Goal: Information Seeking & Learning: Learn about a topic

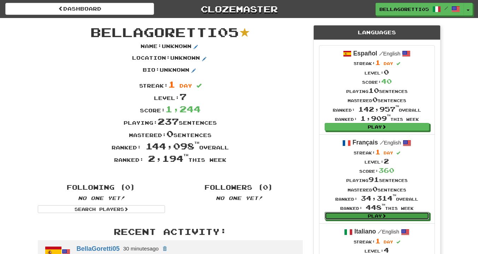
click at [399, 219] on link "Play" at bounding box center [377, 216] width 105 height 8
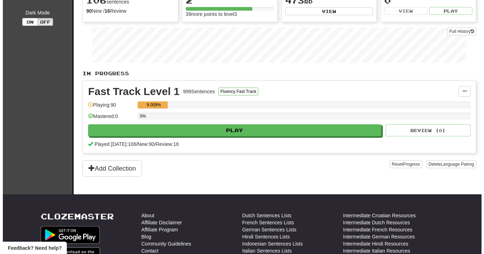
scroll to position [71, 0]
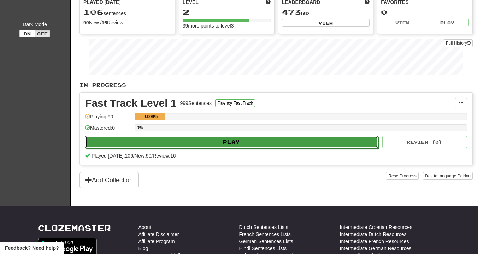
click at [235, 142] on button "Play" at bounding box center [231, 142] width 293 height 12
select select "**"
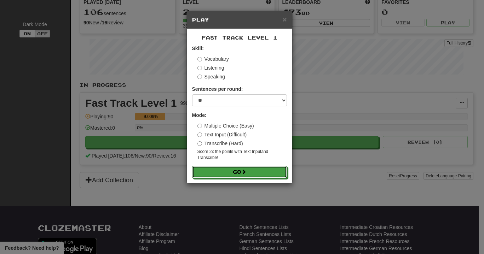
click at [212, 169] on button "Go" at bounding box center [239, 172] width 95 height 12
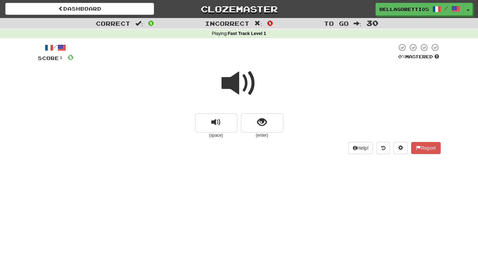
click at [147, 156] on div "/ Score: 0 0 % Mastered (space) (enter) Help! Report" at bounding box center [239, 100] width 403 height 125
click at [209, 120] on button "replay audio" at bounding box center [216, 122] width 42 height 19
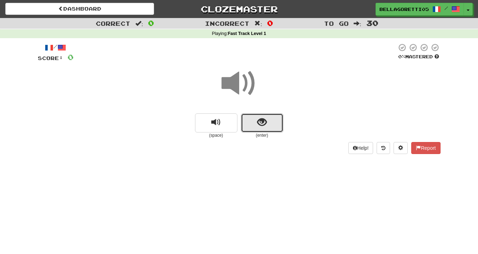
click at [250, 120] on button "show sentence" at bounding box center [262, 122] width 42 height 19
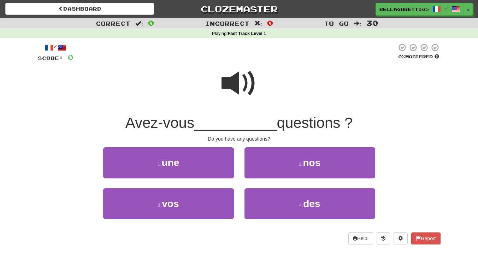
click at [232, 125] on span "__________" at bounding box center [235, 123] width 83 height 17
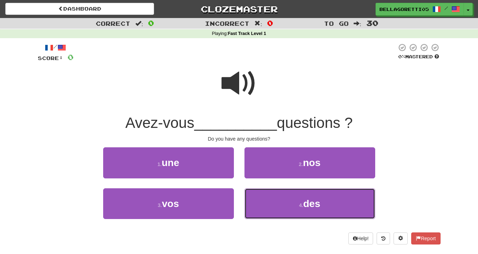
click at [324, 206] on button "4 . des" at bounding box center [310, 203] width 131 height 31
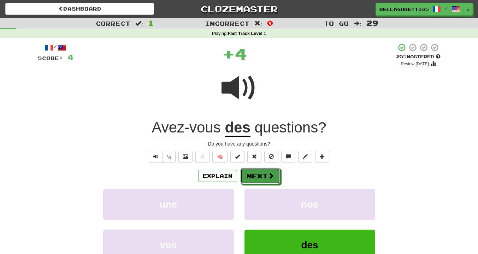
click at [260, 174] on button "Next" at bounding box center [261, 176] width 40 height 16
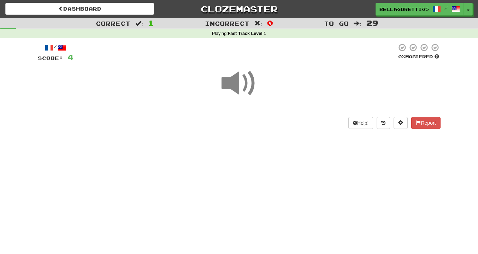
click at [234, 83] on span at bounding box center [239, 83] width 35 height 35
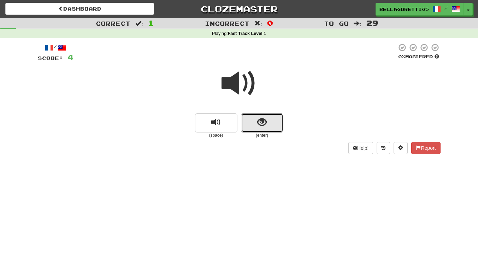
click at [265, 127] on span "show sentence" at bounding box center [262, 123] width 10 height 10
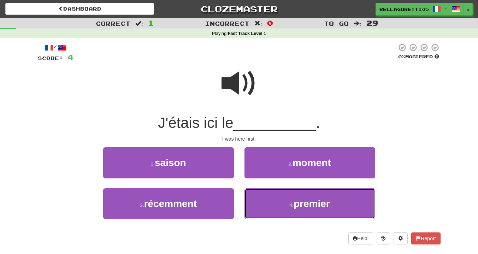
click at [308, 198] on button "4 . premier" at bounding box center [310, 203] width 131 height 31
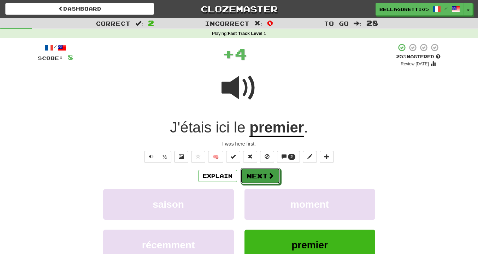
click at [252, 180] on button "Next" at bounding box center [261, 176] width 40 height 16
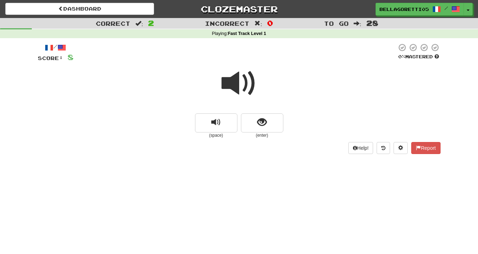
click at [265, 133] on small "(enter)" at bounding box center [262, 136] width 42 height 6
click at [268, 120] on button "show sentence" at bounding box center [262, 122] width 42 height 19
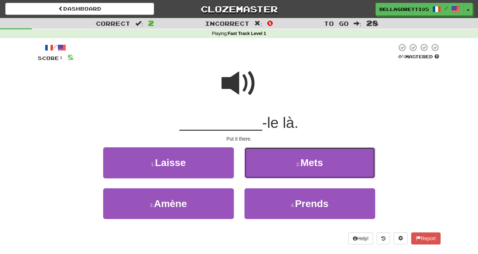
click at [277, 168] on button "2 . Mets" at bounding box center [310, 162] width 131 height 31
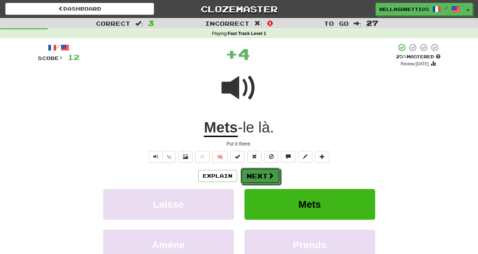
click at [268, 175] on span at bounding box center [271, 176] width 6 height 6
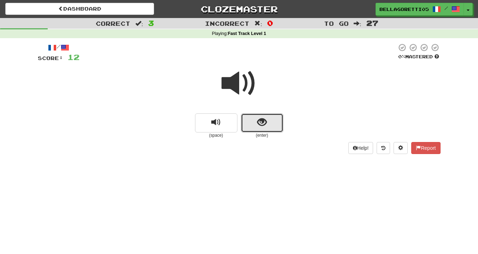
click at [252, 127] on button "show sentence" at bounding box center [262, 122] width 42 height 19
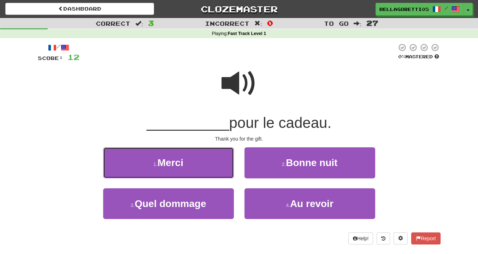
click at [143, 158] on button "1 . Merci" at bounding box center [168, 162] width 131 height 31
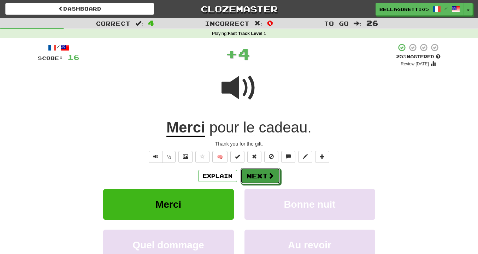
click at [266, 175] on button "Next" at bounding box center [261, 176] width 40 height 16
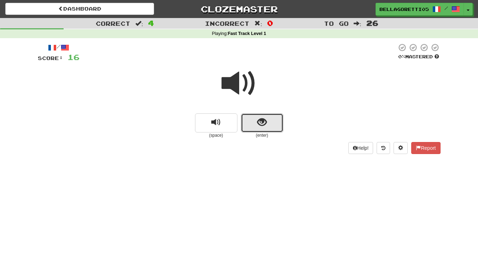
click at [265, 127] on span "show sentence" at bounding box center [262, 123] width 10 height 10
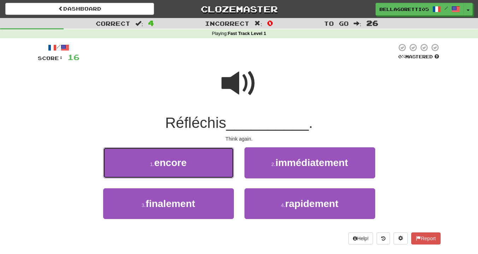
click at [216, 162] on button "1 . encore" at bounding box center [168, 162] width 131 height 31
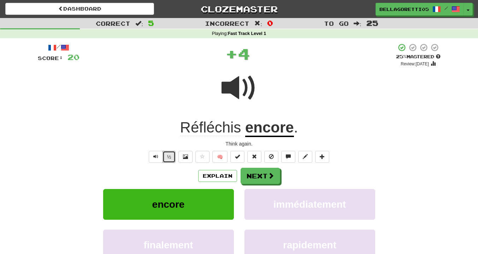
click at [174, 159] on button "½" at bounding box center [169, 157] width 13 height 12
click at [261, 179] on button "Next" at bounding box center [261, 176] width 40 height 16
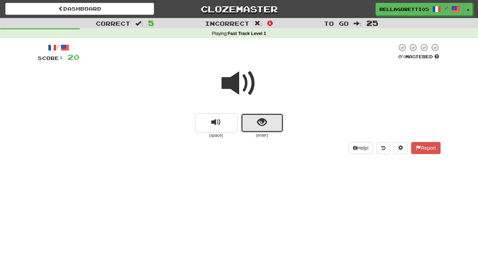
click at [261, 122] on span "show sentence" at bounding box center [262, 123] width 10 height 10
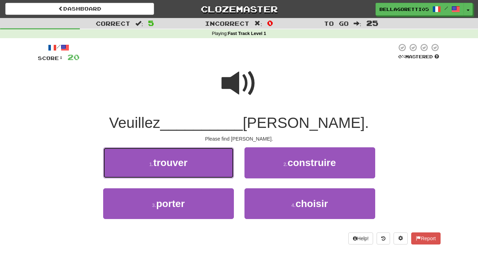
click at [200, 159] on button "1 . trouver" at bounding box center [168, 162] width 131 height 31
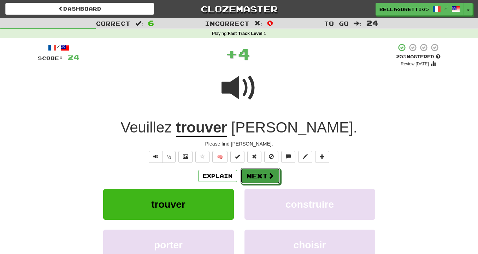
click at [263, 176] on button "Next" at bounding box center [261, 176] width 40 height 16
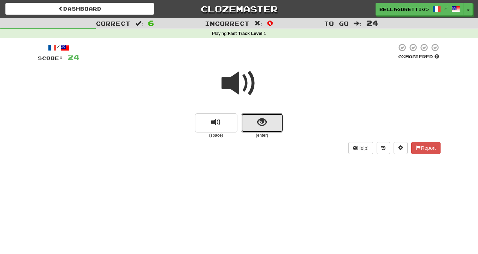
click at [266, 122] on span "show sentence" at bounding box center [262, 123] width 10 height 10
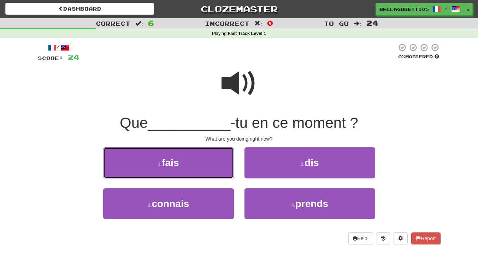
click at [211, 176] on button "1 . fais" at bounding box center [168, 162] width 131 height 31
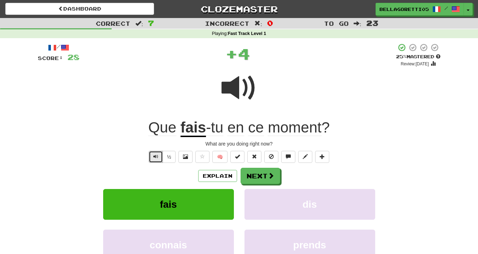
click at [160, 160] on button "Text-to-speech controls" at bounding box center [156, 157] width 14 height 12
drag, startPoint x: 156, startPoint y: 160, endPoint x: 162, endPoint y: 159, distance: 6.1
click at [156, 159] on button "Text-to-speech controls" at bounding box center [156, 157] width 14 height 12
click at [249, 178] on button "Next" at bounding box center [261, 176] width 40 height 16
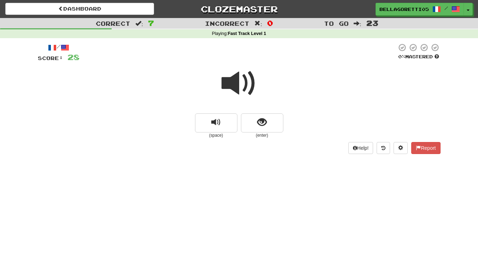
click at [266, 133] on small "(enter)" at bounding box center [262, 136] width 42 height 6
click at [212, 118] on span "replay audio" at bounding box center [216, 123] width 10 height 10
click at [271, 120] on button "show sentence" at bounding box center [262, 122] width 42 height 19
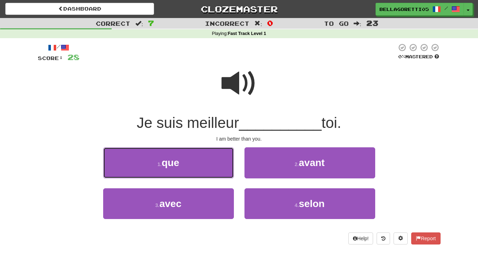
click at [199, 176] on button "1 . que" at bounding box center [168, 162] width 131 height 31
